Goal: Information Seeking & Learning: Learn about a topic

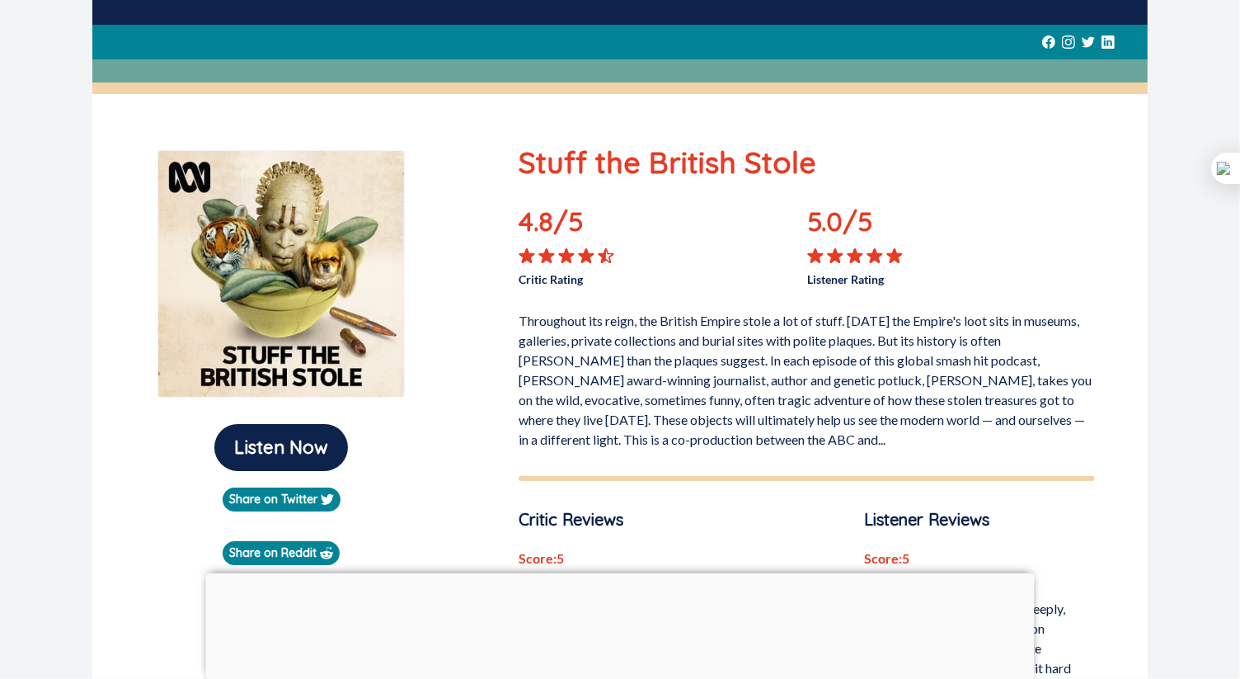
scroll to position [82, 0]
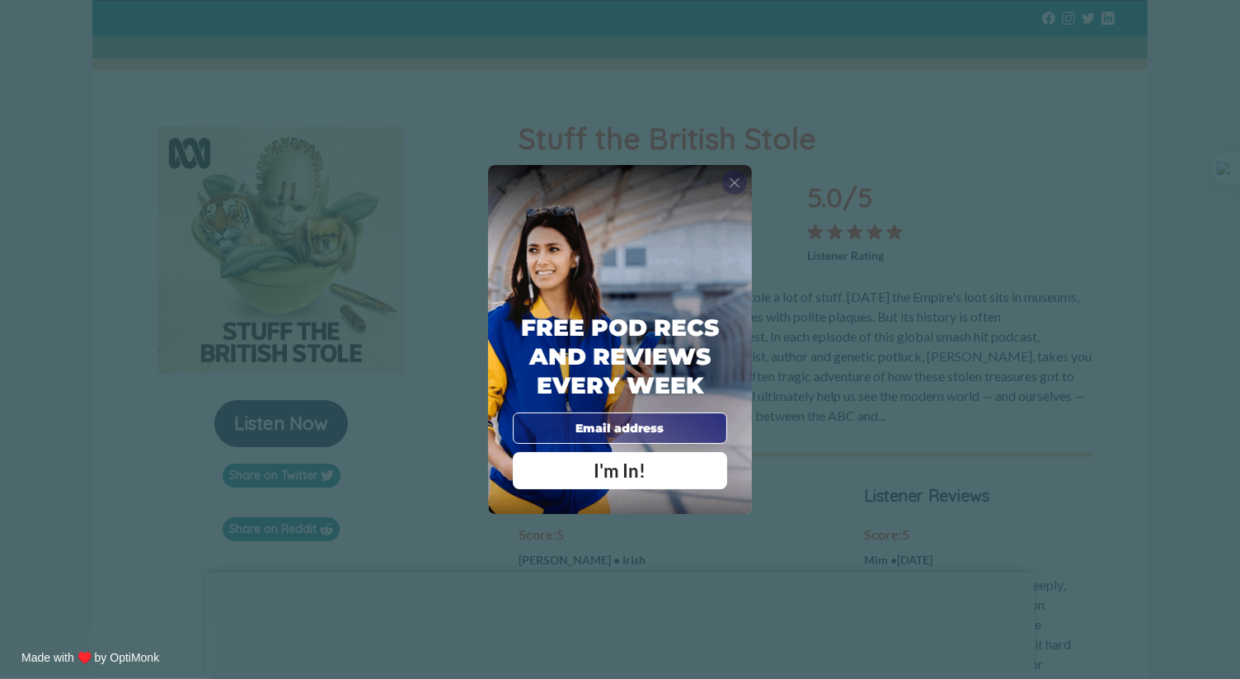
click at [737, 174] on span "X" at bounding box center [735, 182] width 12 height 16
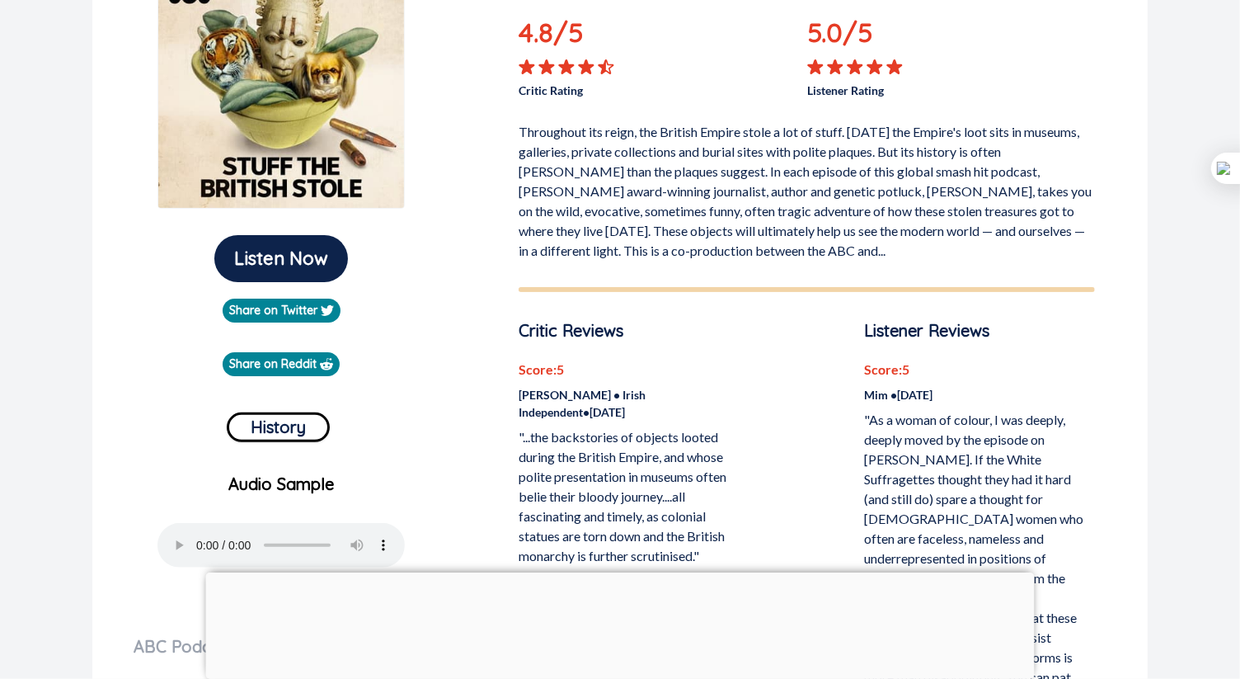
scroll to position [0, 0]
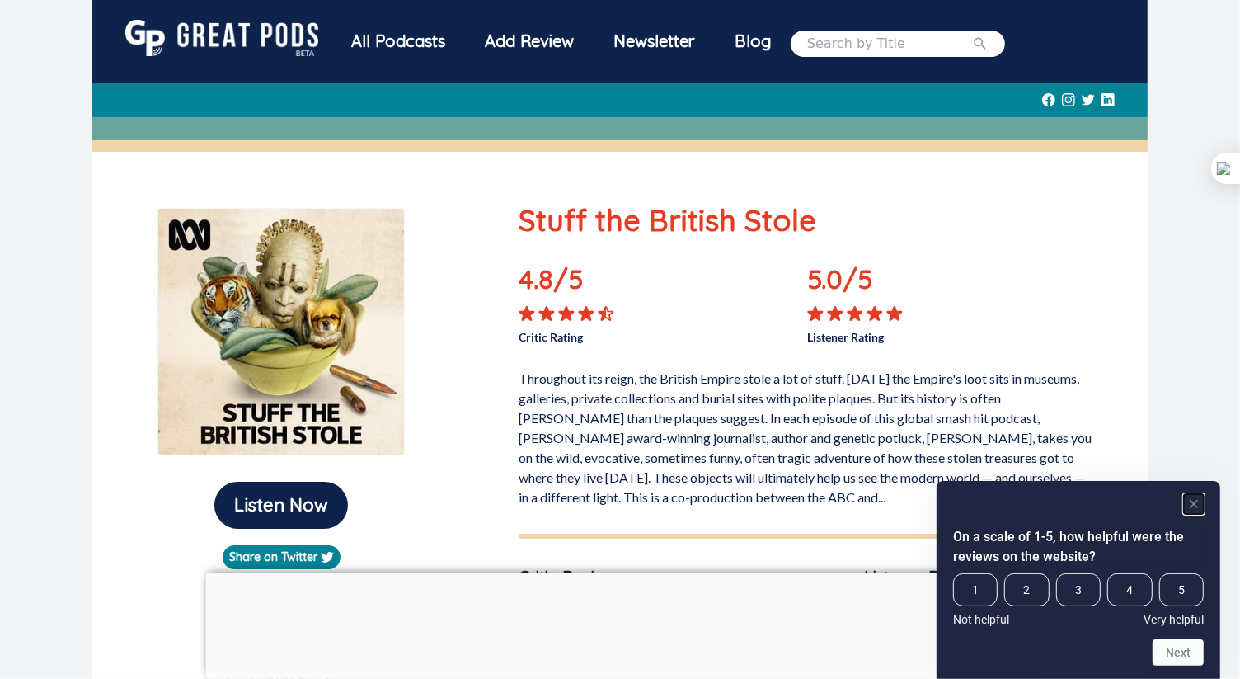
click at [1192, 505] on icon "Hide survey" at bounding box center [1194, 504] width 8 height 8
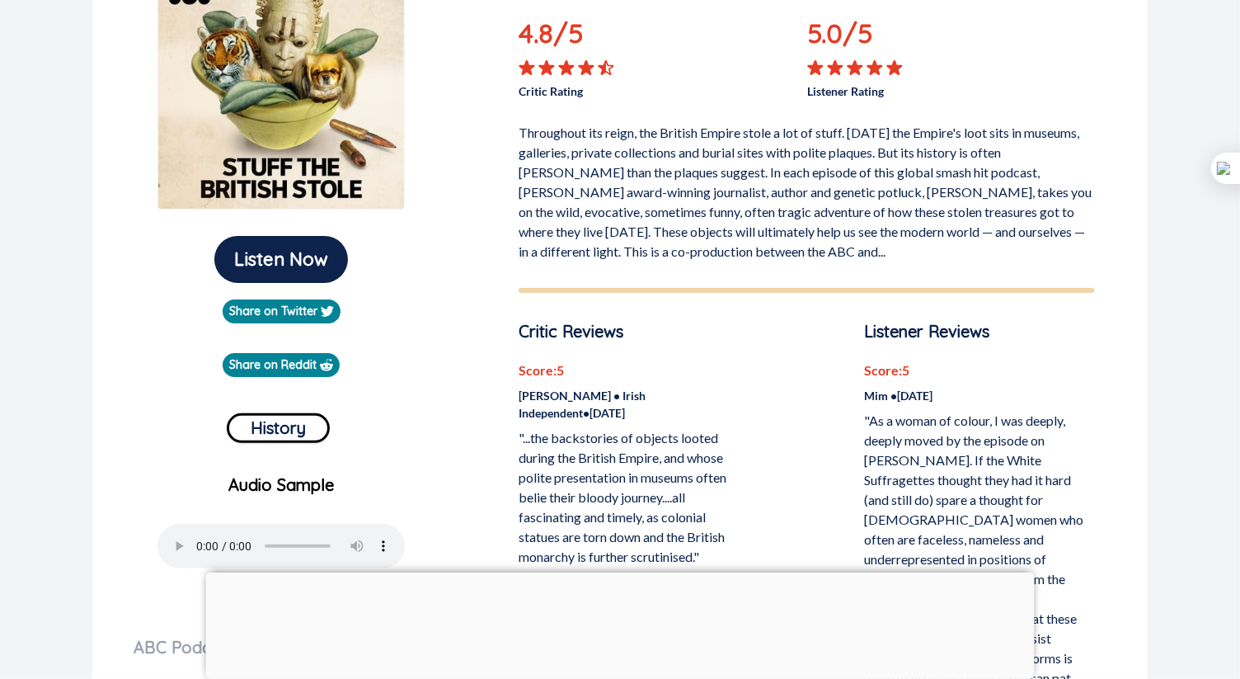
scroll to position [247, 0]
click at [611, 572] on div at bounding box center [620, 572] width 829 height 0
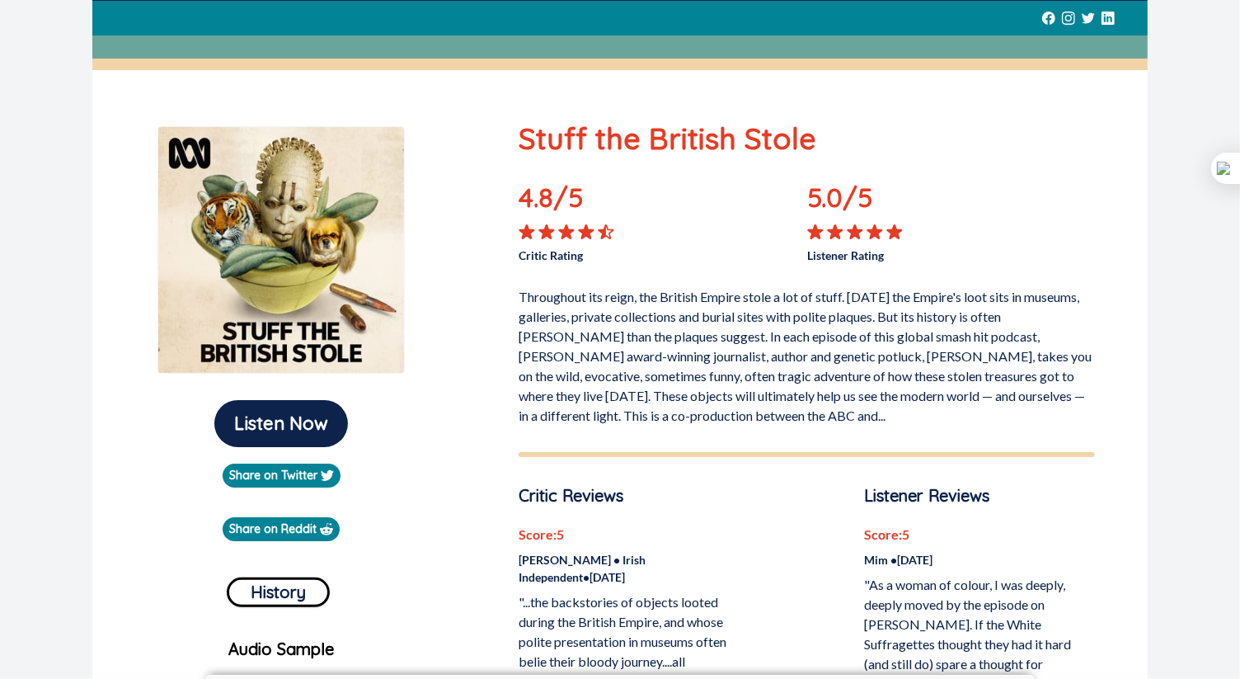
scroll to position [494, 0]
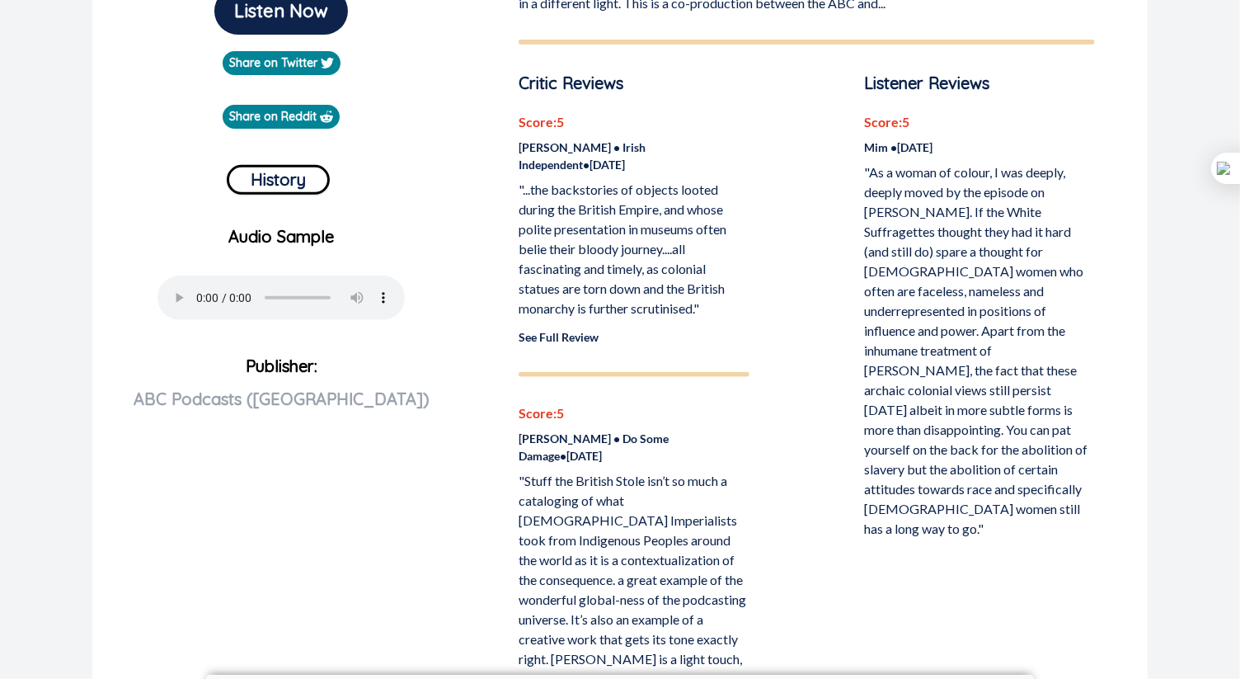
click at [562, 334] on link "See Full Review" at bounding box center [559, 337] width 80 height 14
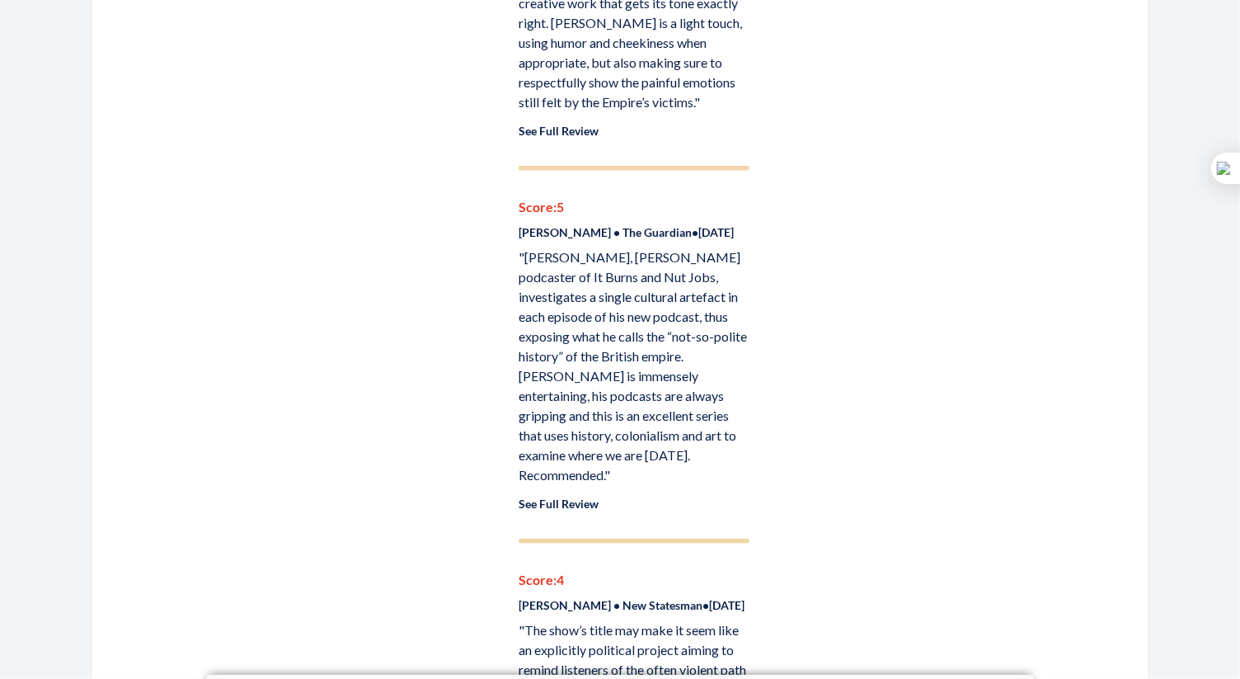
scroll to position [1154, 0]
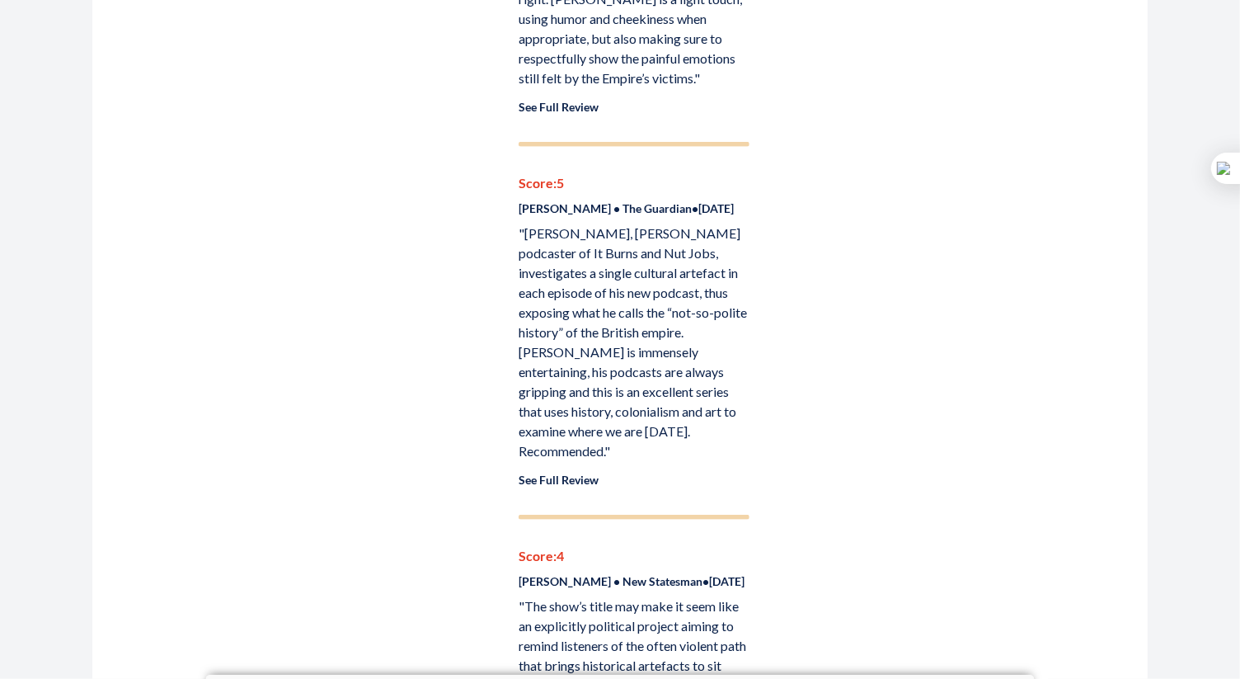
drag, startPoint x: 654, startPoint y: 417, endPoint x: 652, endPoint y: 427, distance: 10.0
click at [652, 427] on p ""[PERSON_NAME], [PERSON_NAME] podcaster of It Burns and Nut Jobs, investigates …" at bounding box center [634, 341] width 230 height 237
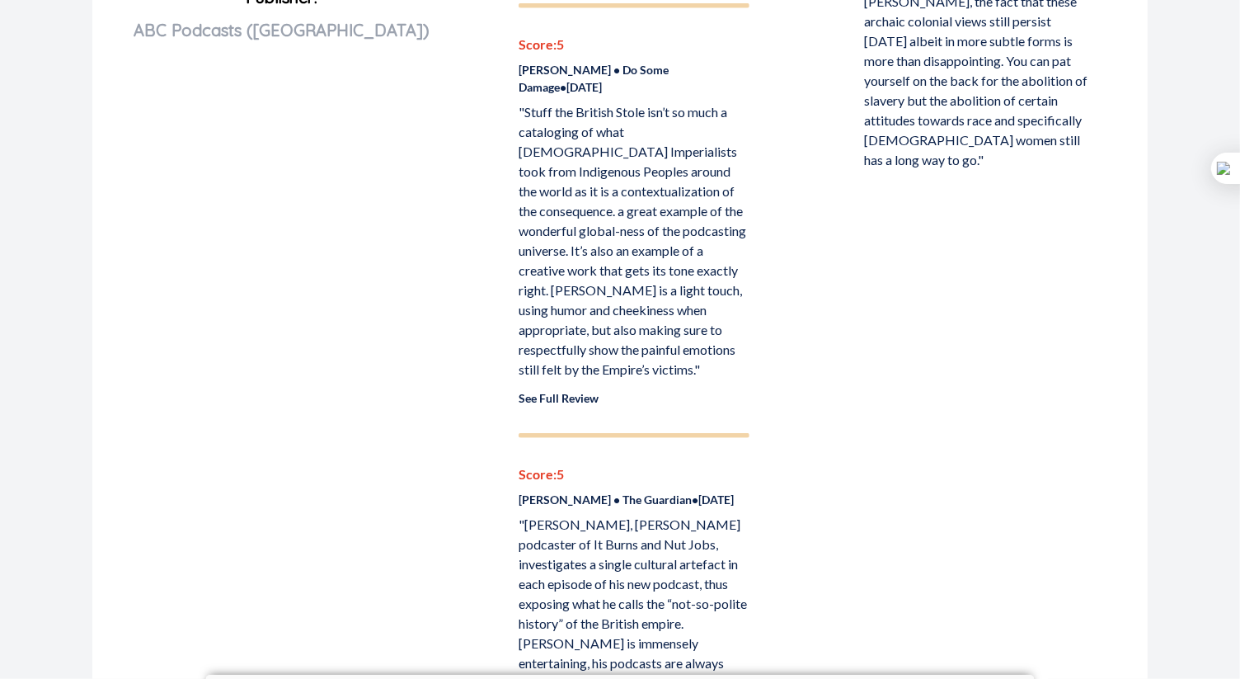
scroll to position [989, 0]
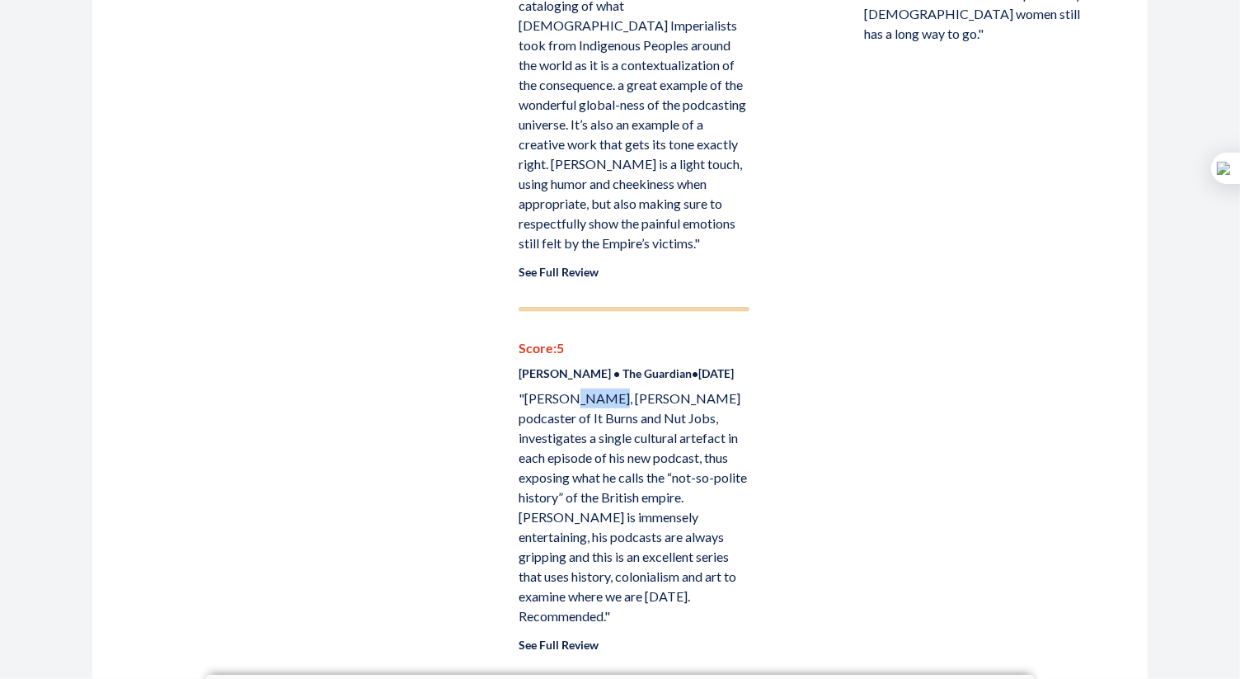
drag, startPoint x: 602, startPoint y: 388, endPoint x: 573, endPoint y: 388, distance: 28.9
click at [573, 388] on p ""[PERSON_NAME], [PERSON_NAME] podcaster of It Burns and Nut Jobs, investigates …" at bounding box center [634, 506] width 230 height 237
click at [529, 388] on p ""[PERSON_NAME], [PERSON_NAME] podcaster of It Burns and Nut Jobs, investigates …" at bounding box center [634, 506] width 230 height 237
drag, startPoint x: 526, startPoint y: 392, endPoint x: 597, endPoint y: 388, distance: 71.1
click at [597, 388] on p ""[PERSON_NAME], [PERSON_NAME] podcaster of It Burns and Nut Jobs, investigates …" at bounding box center [634, 506] width 230 height 237
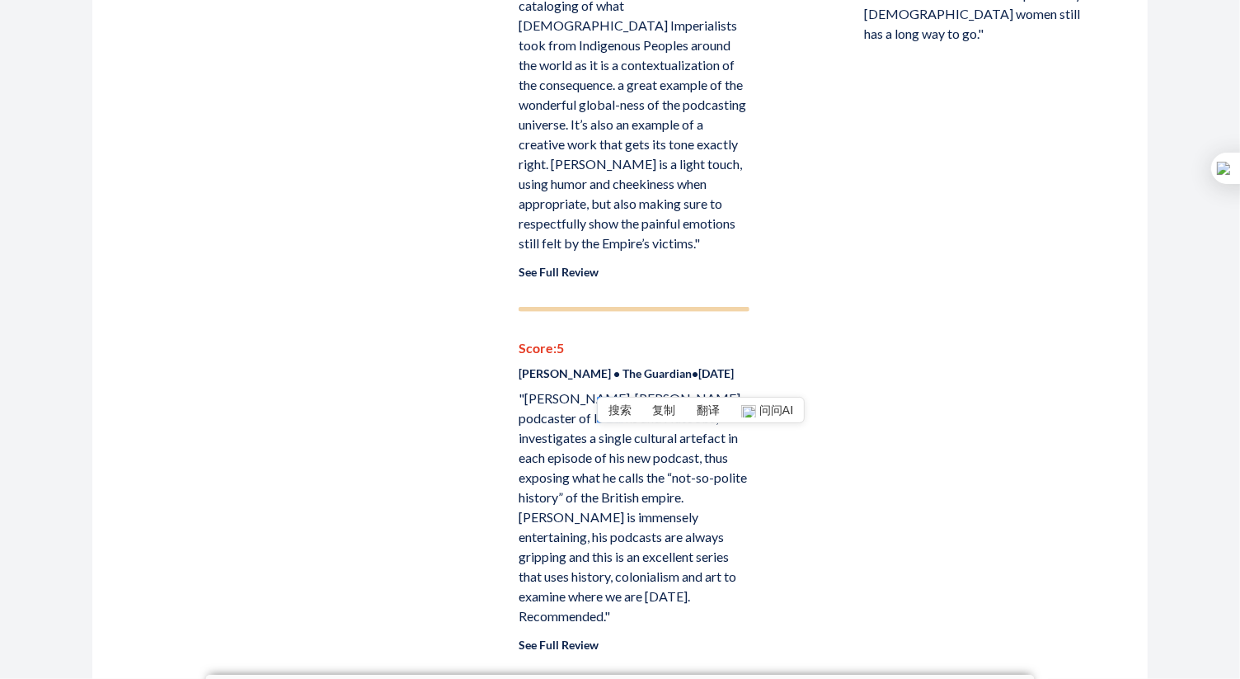
click at [622, 375] on p "[PERSON_NAME] • The Guardian • [DATE]" at bounding box center [634, 372] width 230 height 17
drag, startPoint x: 525, startPoint y: 390, endPoint x: 598, endPoint y: 393, distance: 72.6
click at [598, 393] on p ""[PERSON_NAME], [PERSON_NAME] podcaster of It Burns and Nut Jobs, investigates …" at bounding box center [634, 506] width 230 height 237
copy p "[PERSON_NAME]"
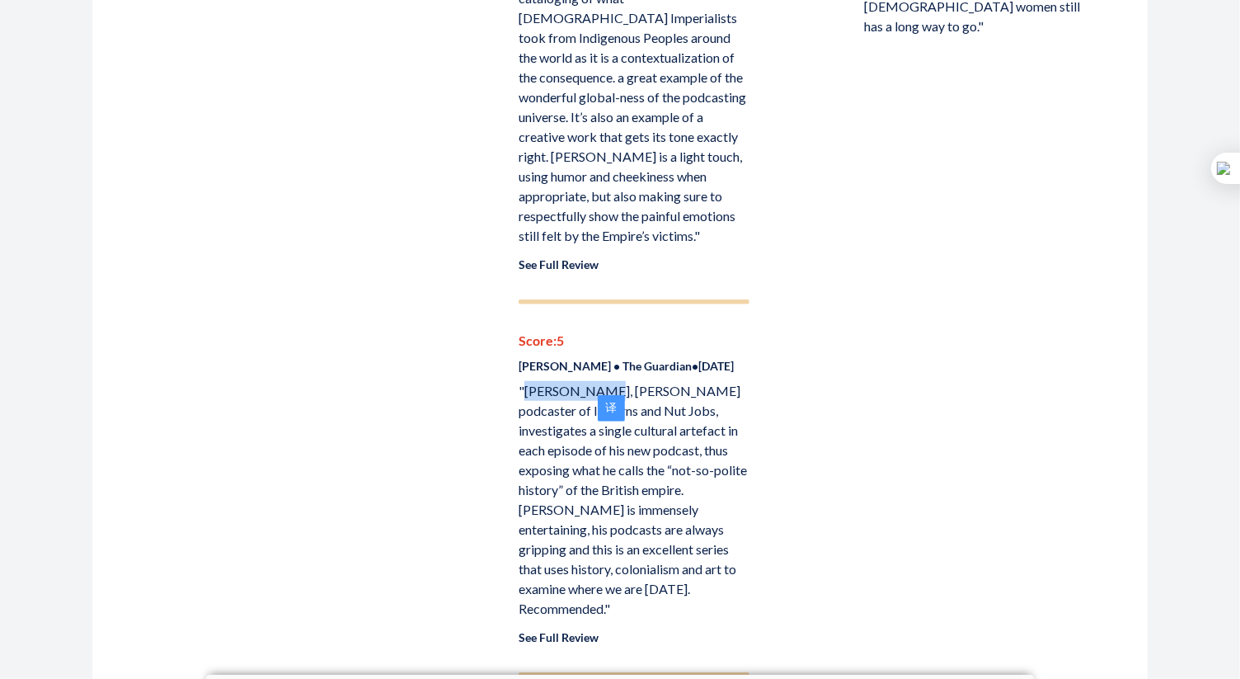
scroll to position [1012, 0]
